Goal: Obtain resource: Download file/media

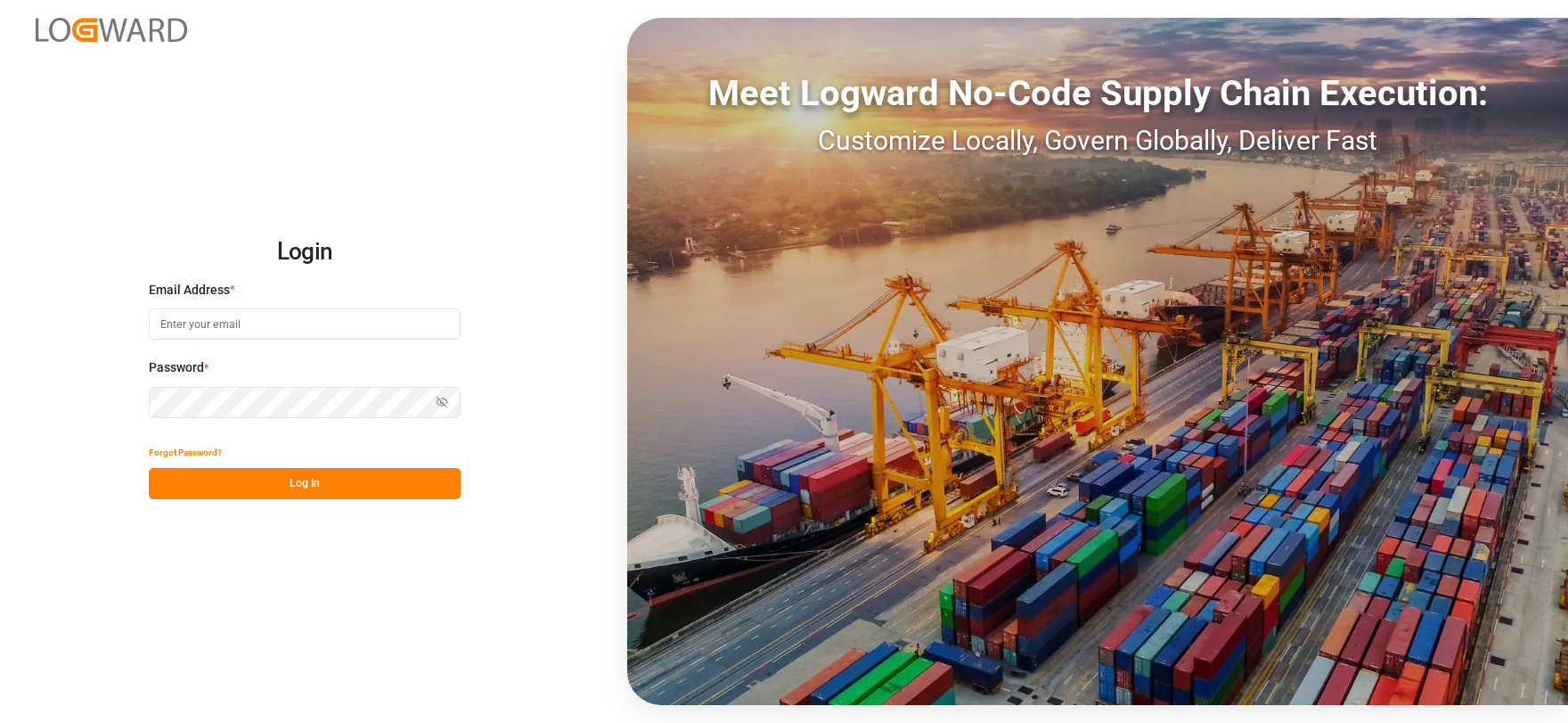
type input "[EMAIL_ADDRESS][DOMAIN_NAME]"
click at [301, 487] on button "Log In" at bounding box center [305, 483] width 311 height 31
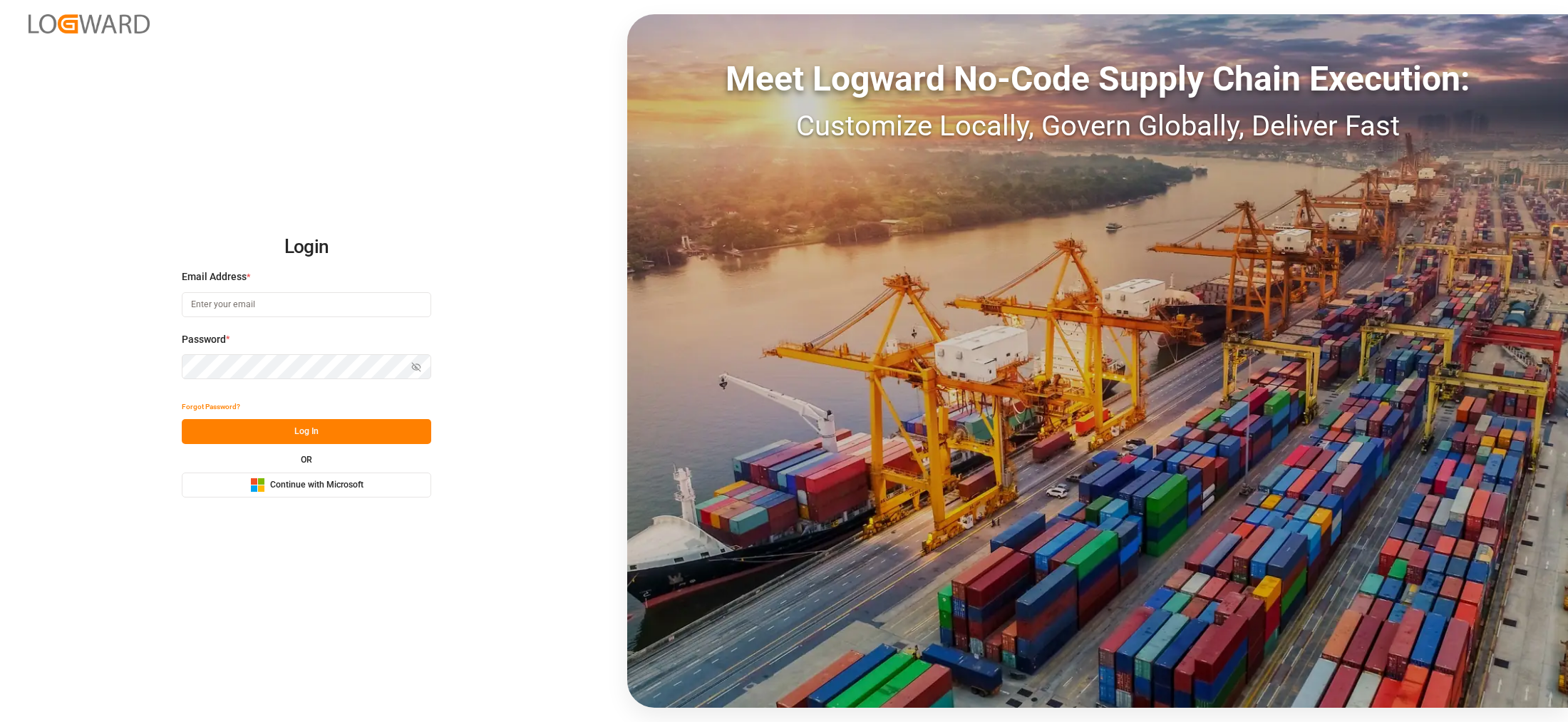
type input "[EMAIL_ADDRESS][DOMAIN_NAME]"
click at [291, 437] on button "Log In" at bounding box center [307, 431] width 249 height 25
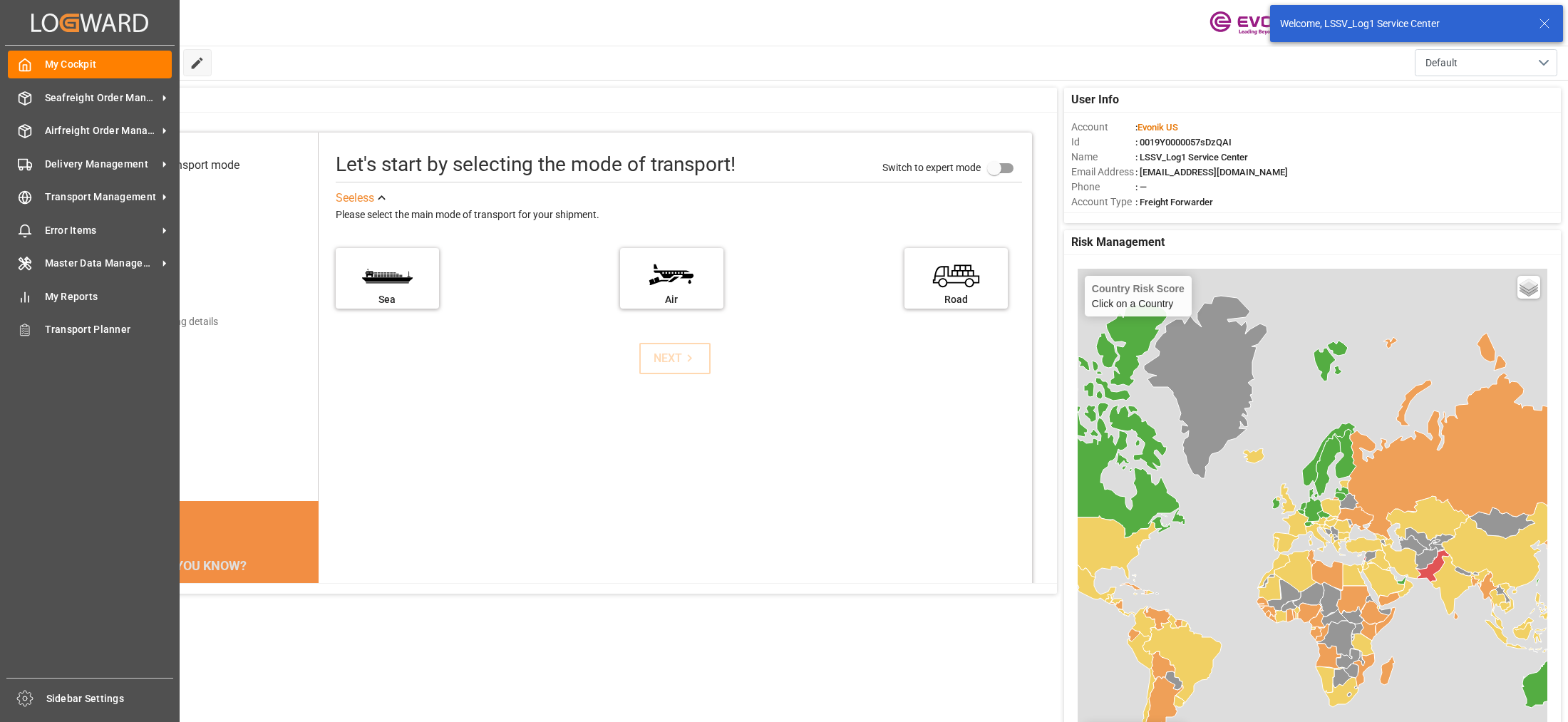
click at [69, 112] on div "My Cockpit My Cockpit Seafreight Order Management Seafreight Order Management A…" at bounding box center [90, 361] width 170 height 632
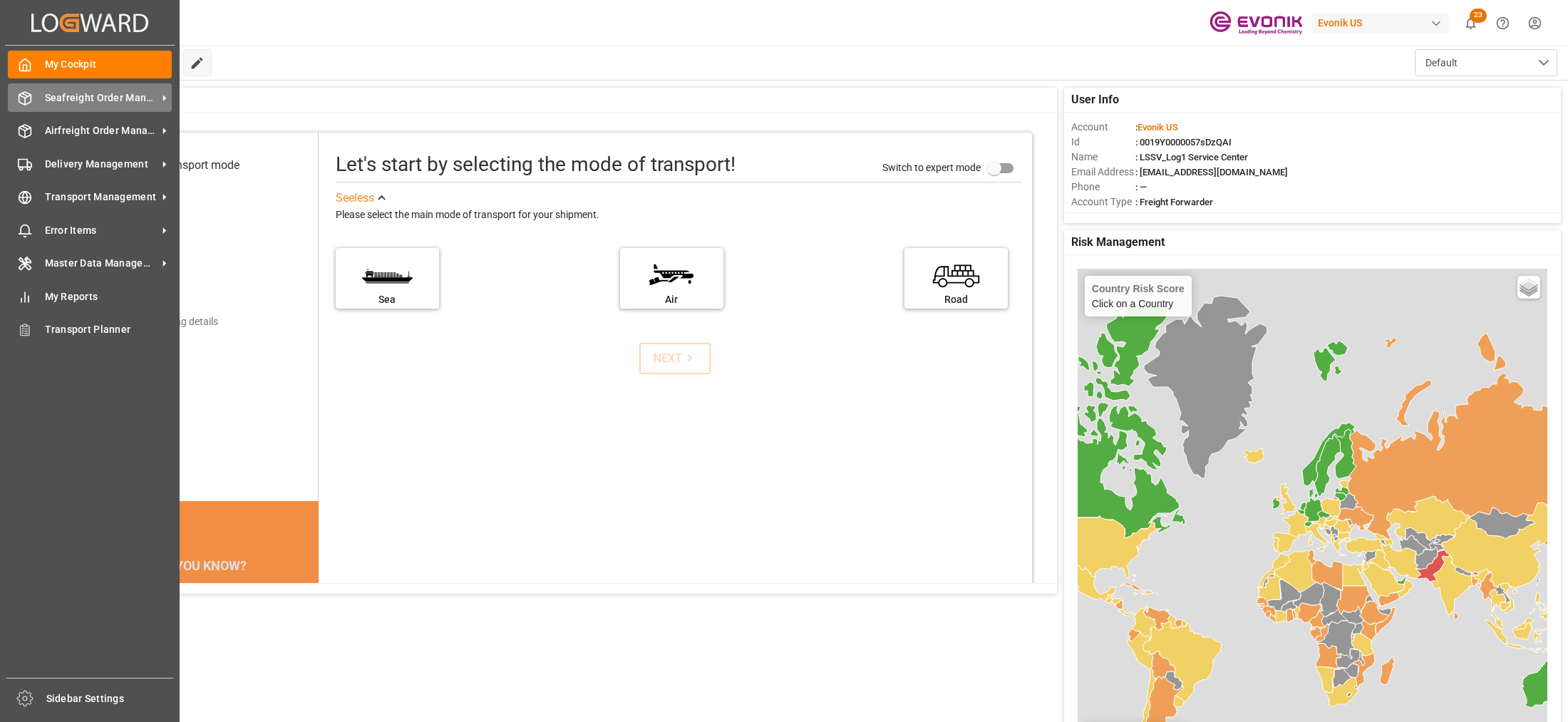
click at [69, 96] on span "Seafreight Order Management" at bounding box center [100, 98] width 112 height 15
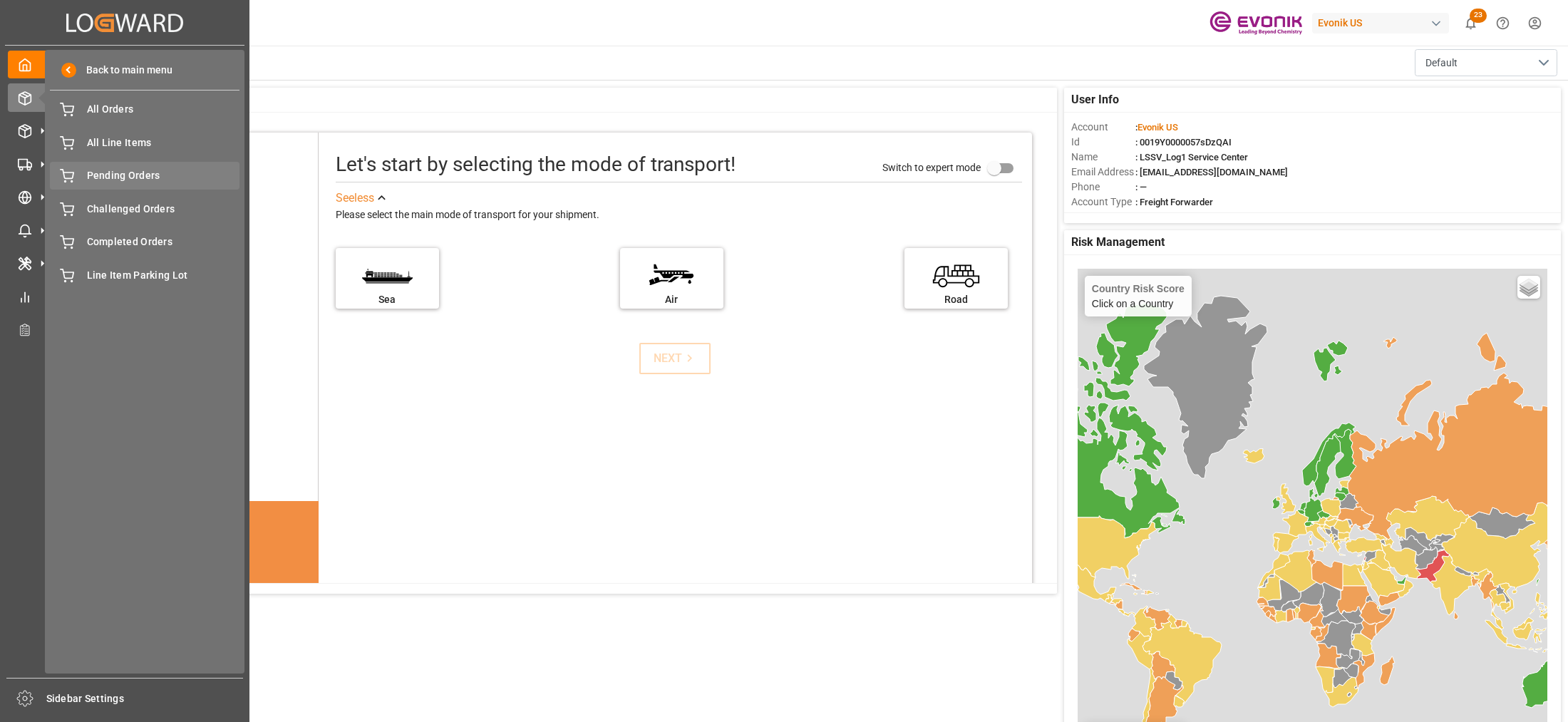
click at [130, 184] on div "Pending Orders Pending Orders" at bounding box center [144, 175] width 189 height 28
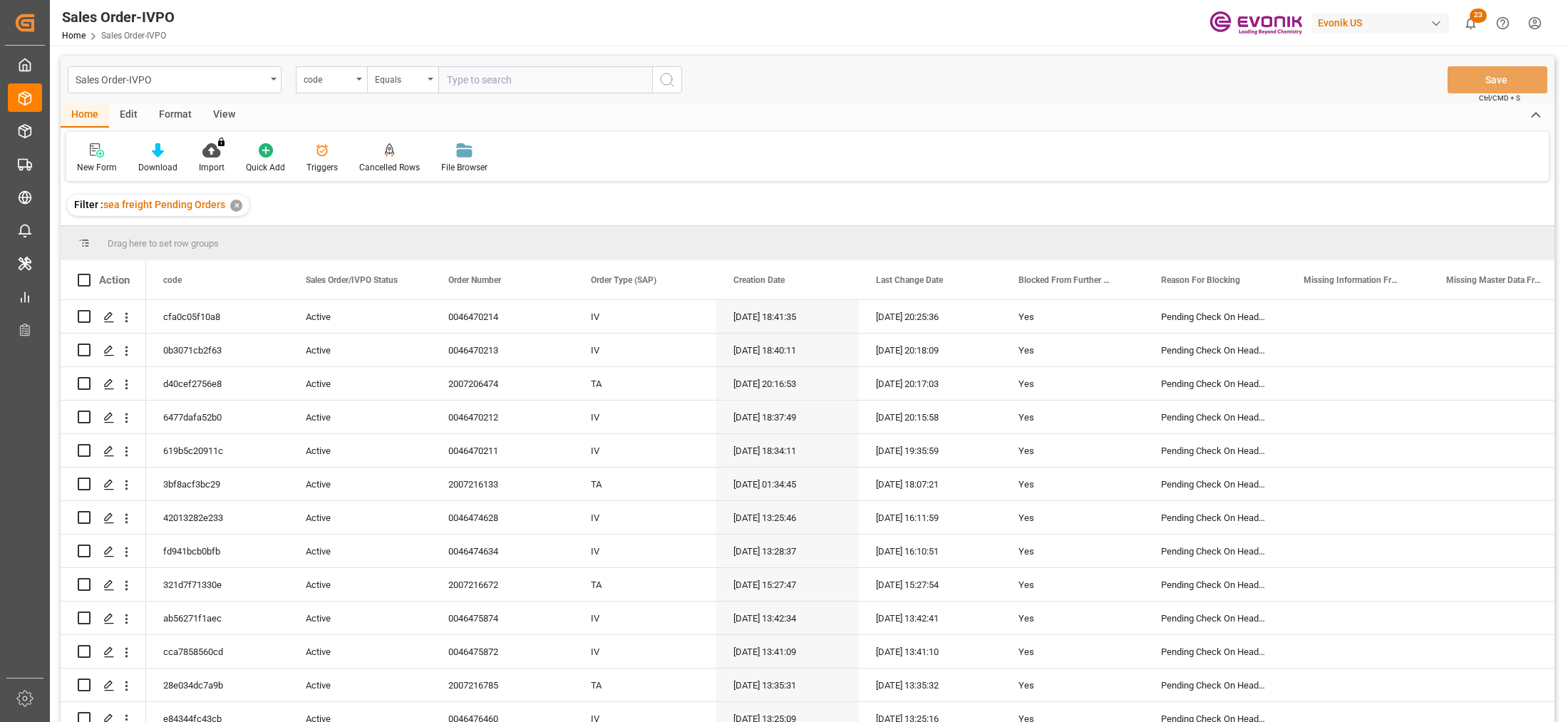
click at [222, 122] on div "View" at bounding box center [224, 116] width 44 height 24
click at [153, 170] on div "Standard Templates" at bounding box center [162, 167] width 71 height 13
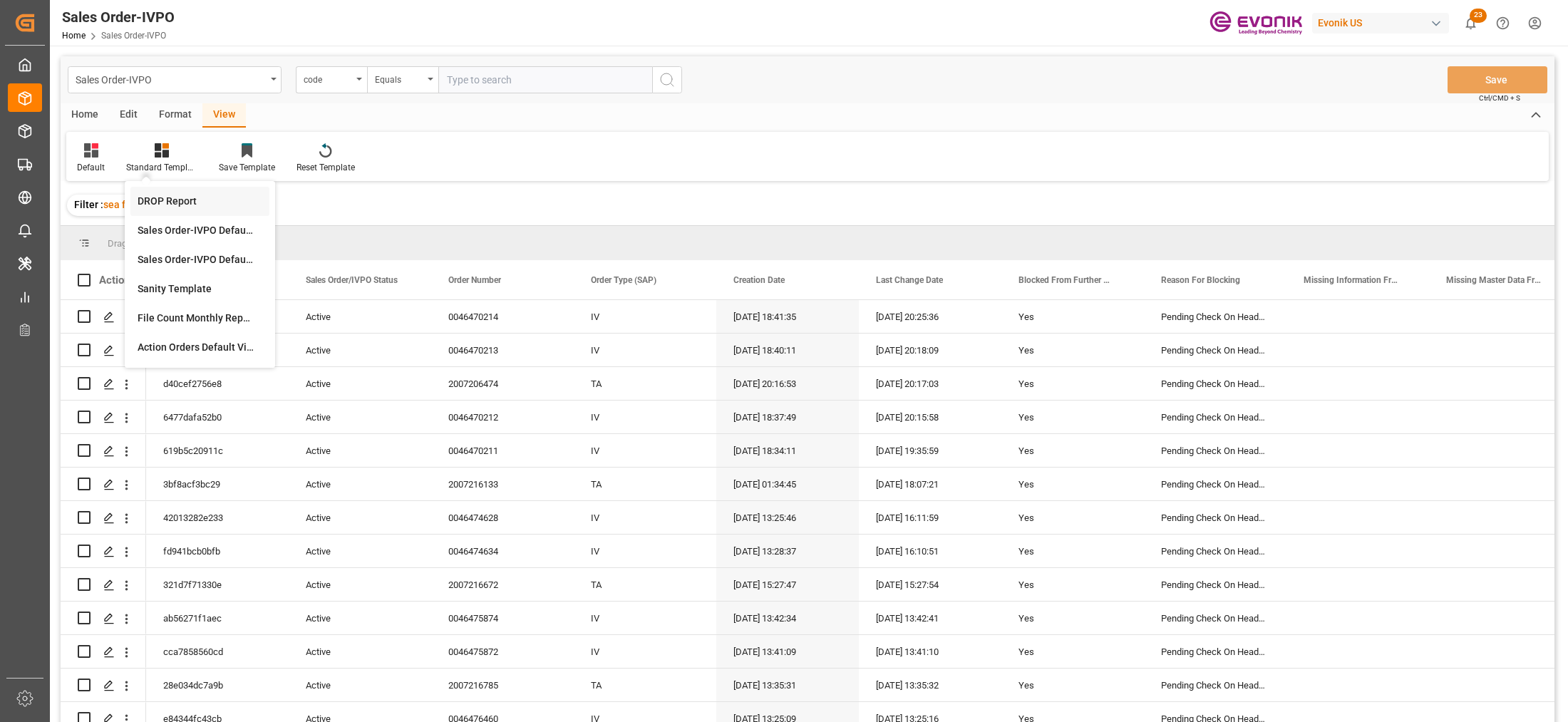
click at [160, 200] on div "DROP Report" at bounding box center [199, 202] width 125 height 15
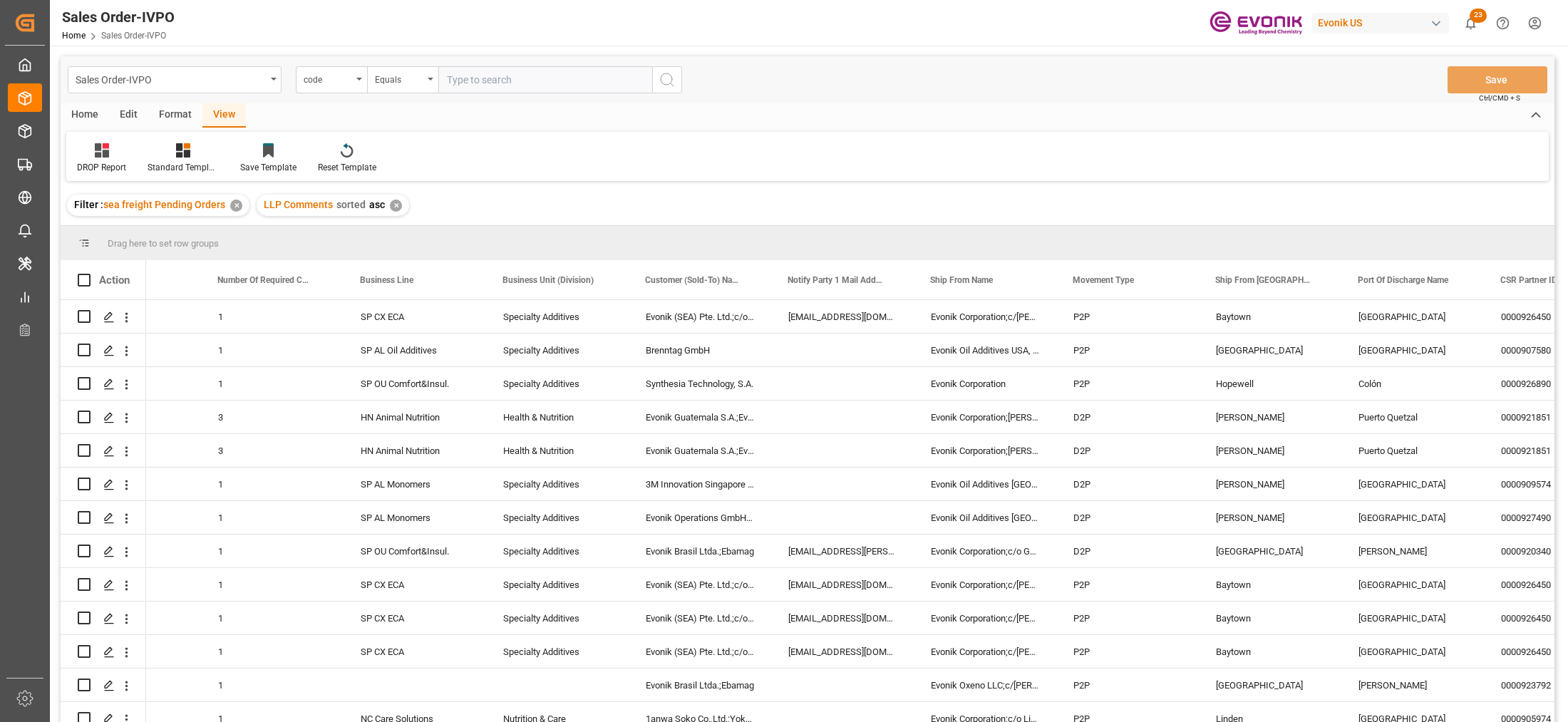
click at [87, 110] on div "Home" at bounding box center [85, 116] width 48 height 24
click at [162, 156] on div at bounding box center [158, 150] width 39 height 15
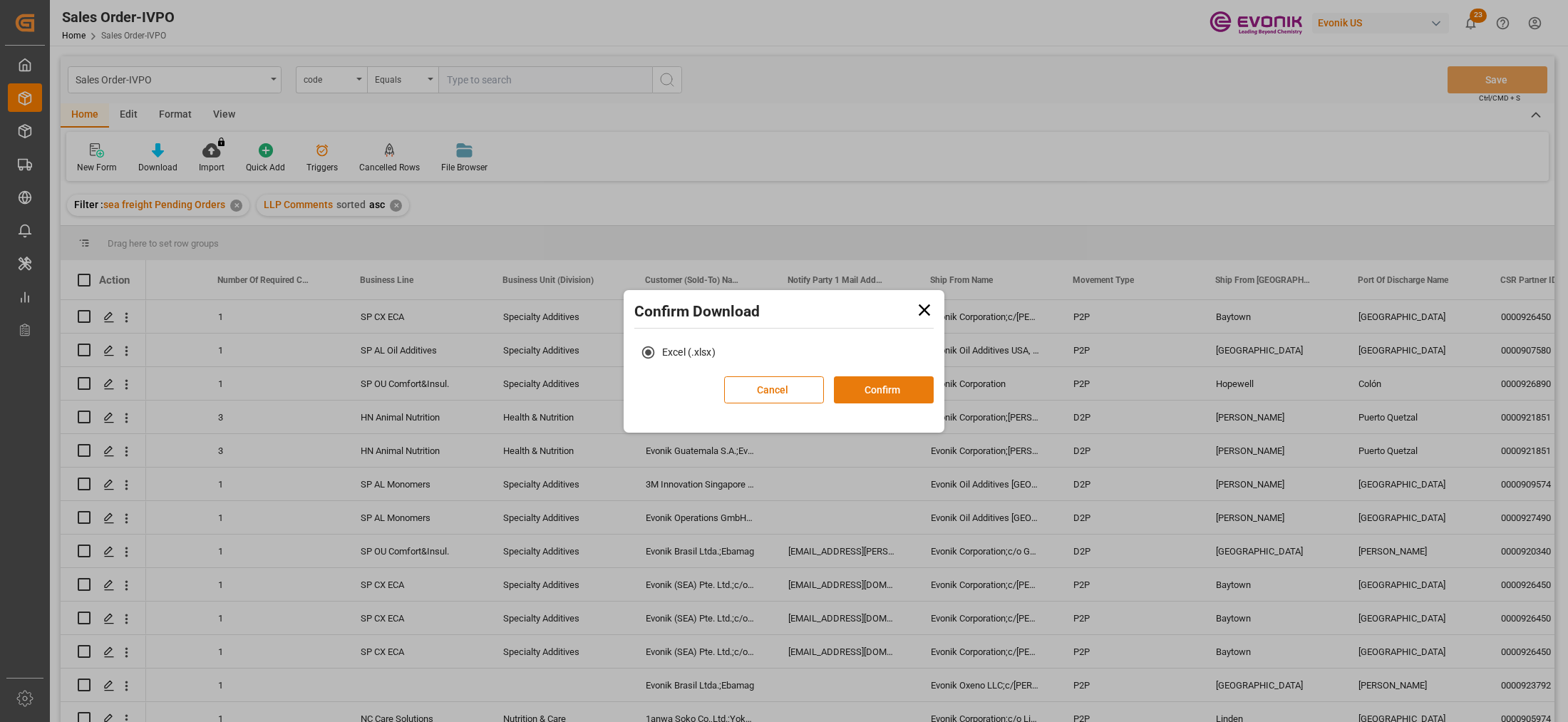
click at [885, 392] on button "Confirm" at bounding box center [884, 390] width 100 height 27
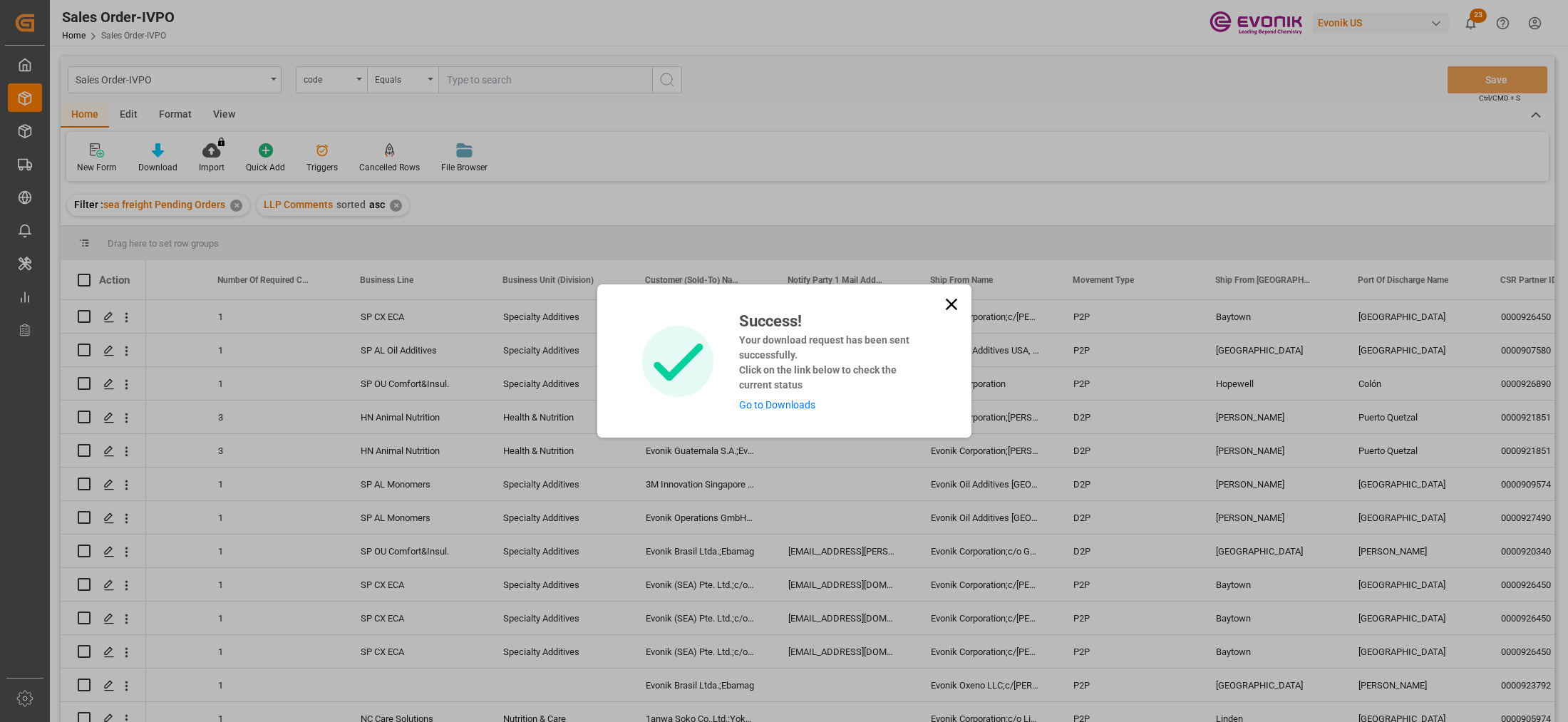
click at [786, 404] on link "Go to Downloads" at bounding box center [777, 405] width 76 height 11
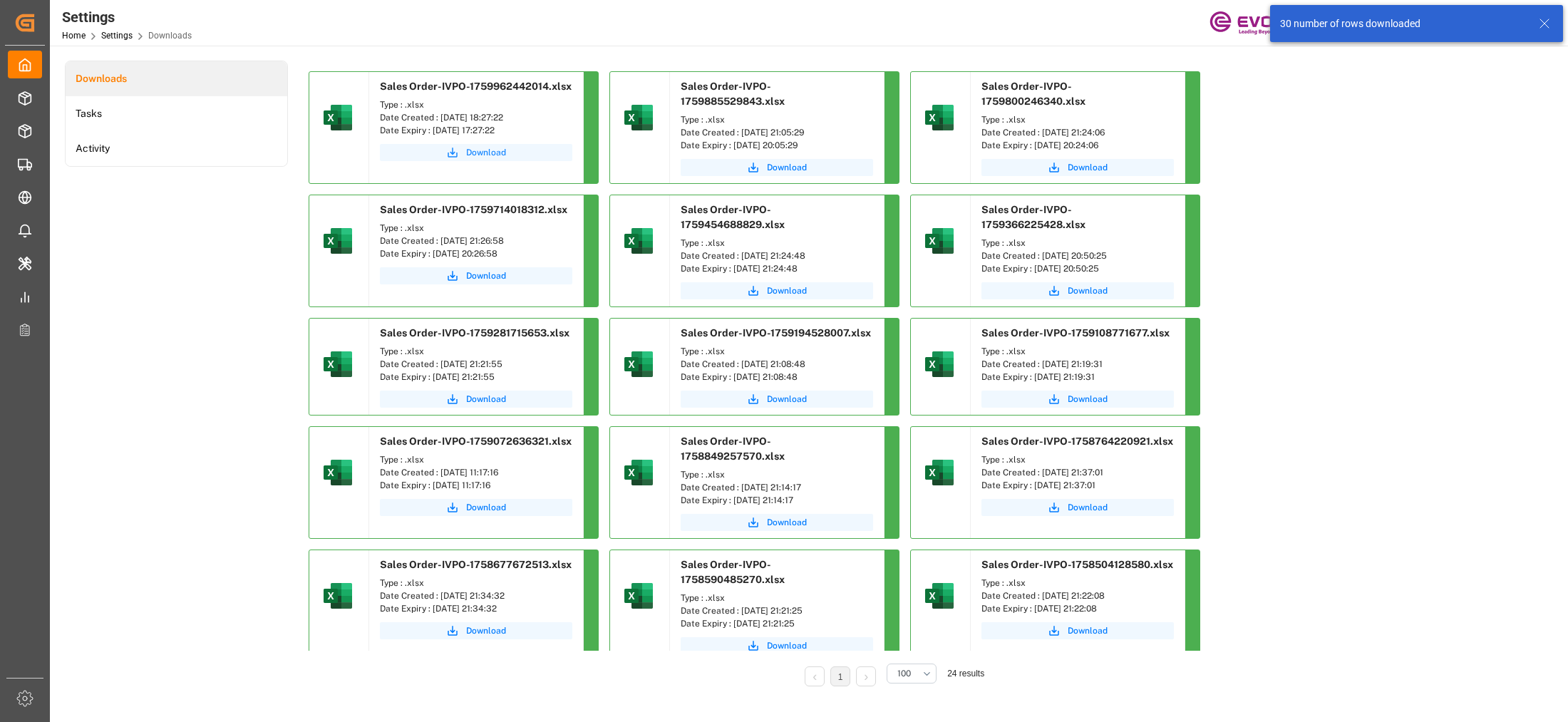
click at [491, 151] on span "Download" at bounding box center [486, 153] width 40 height 13
